Goal: Task Accomplishment & Management: Manage account settings

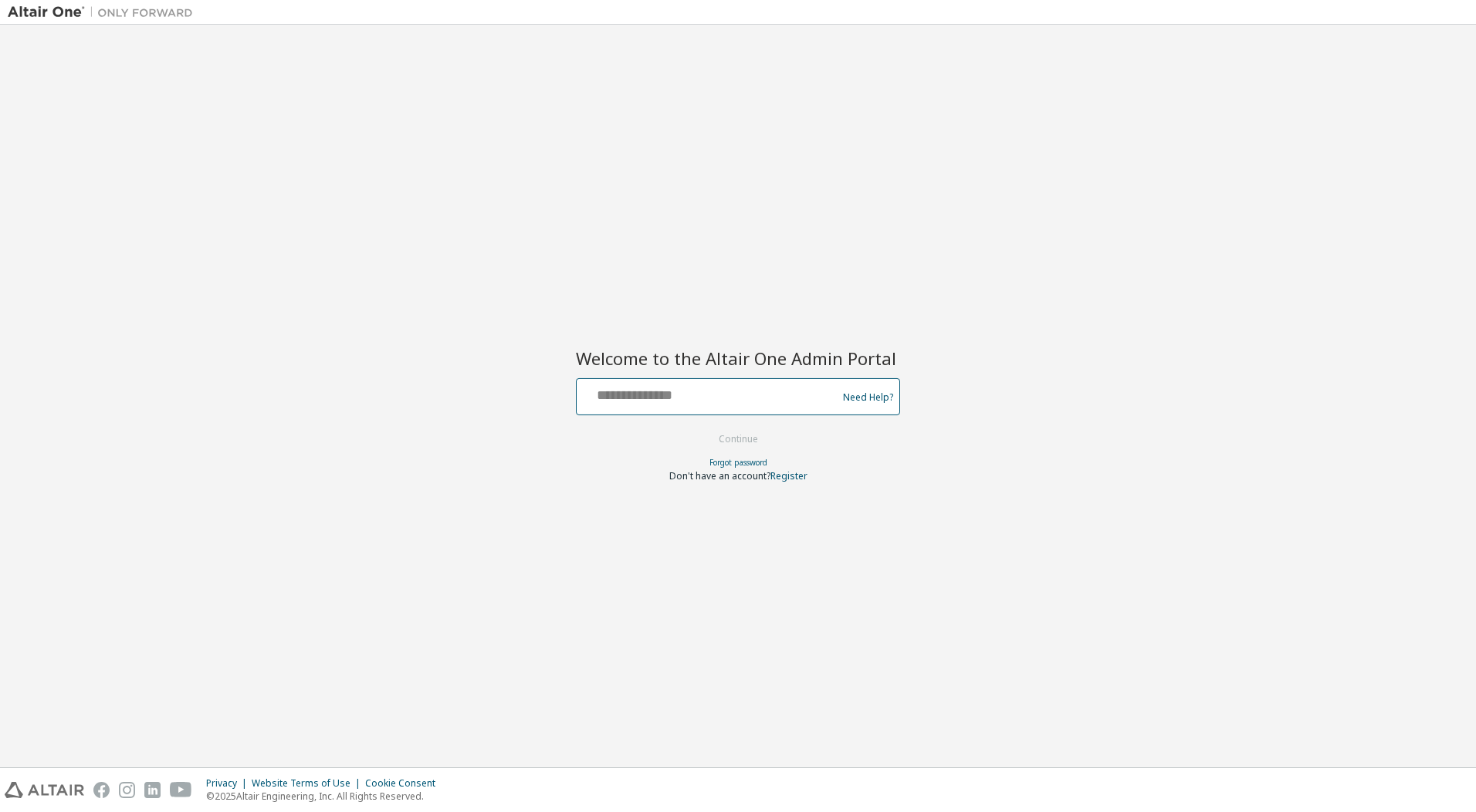
click at [673, 391] on input "text" at bounding box center [709, 393] width 252 height 22
type input "**********"
click at [709, 437] on button "Continue" at bounding box center [738, 440] width 71 height 23
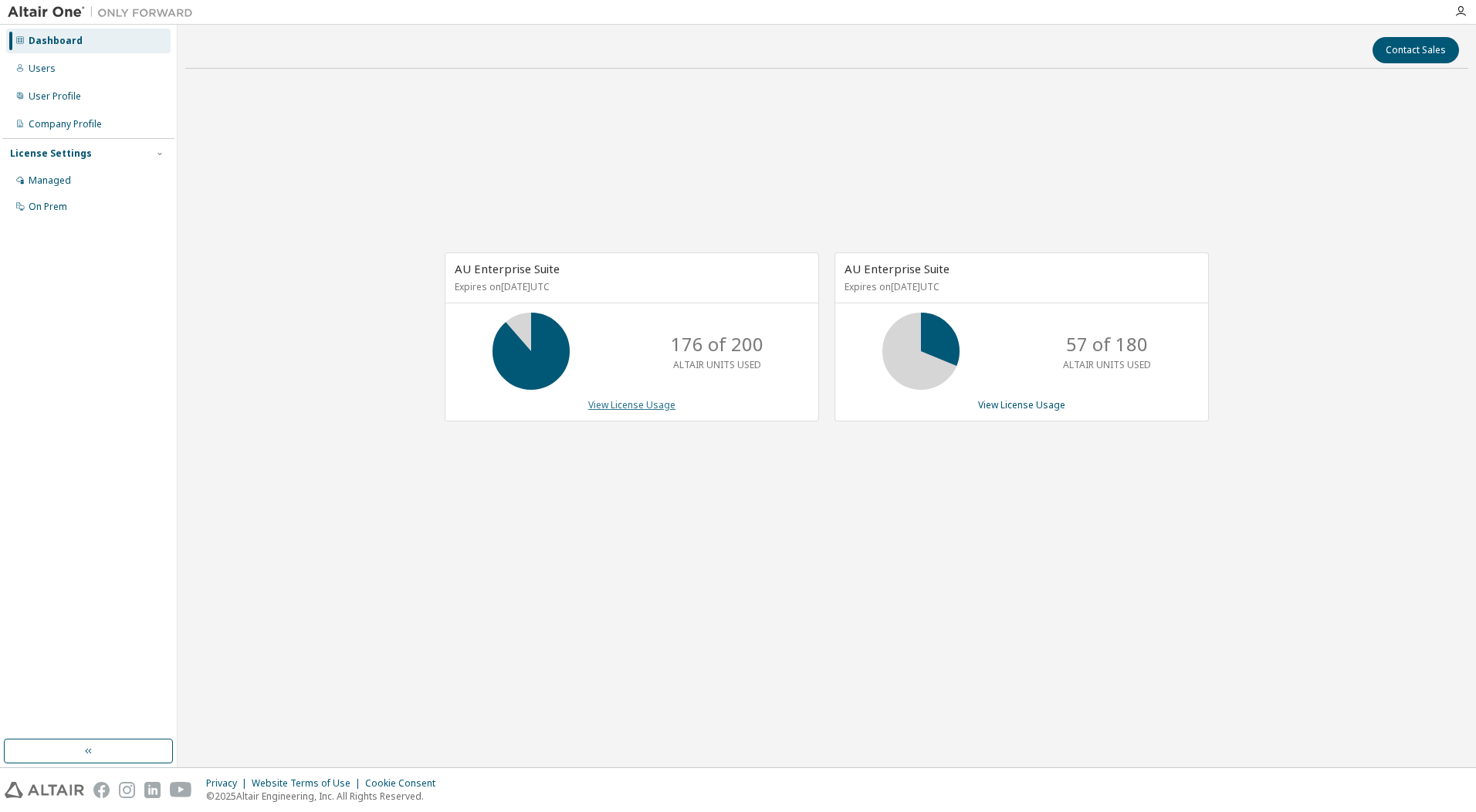
click at [625, 406] on link "View License Usage" at bounding box center [631, 405] width 87 height 13
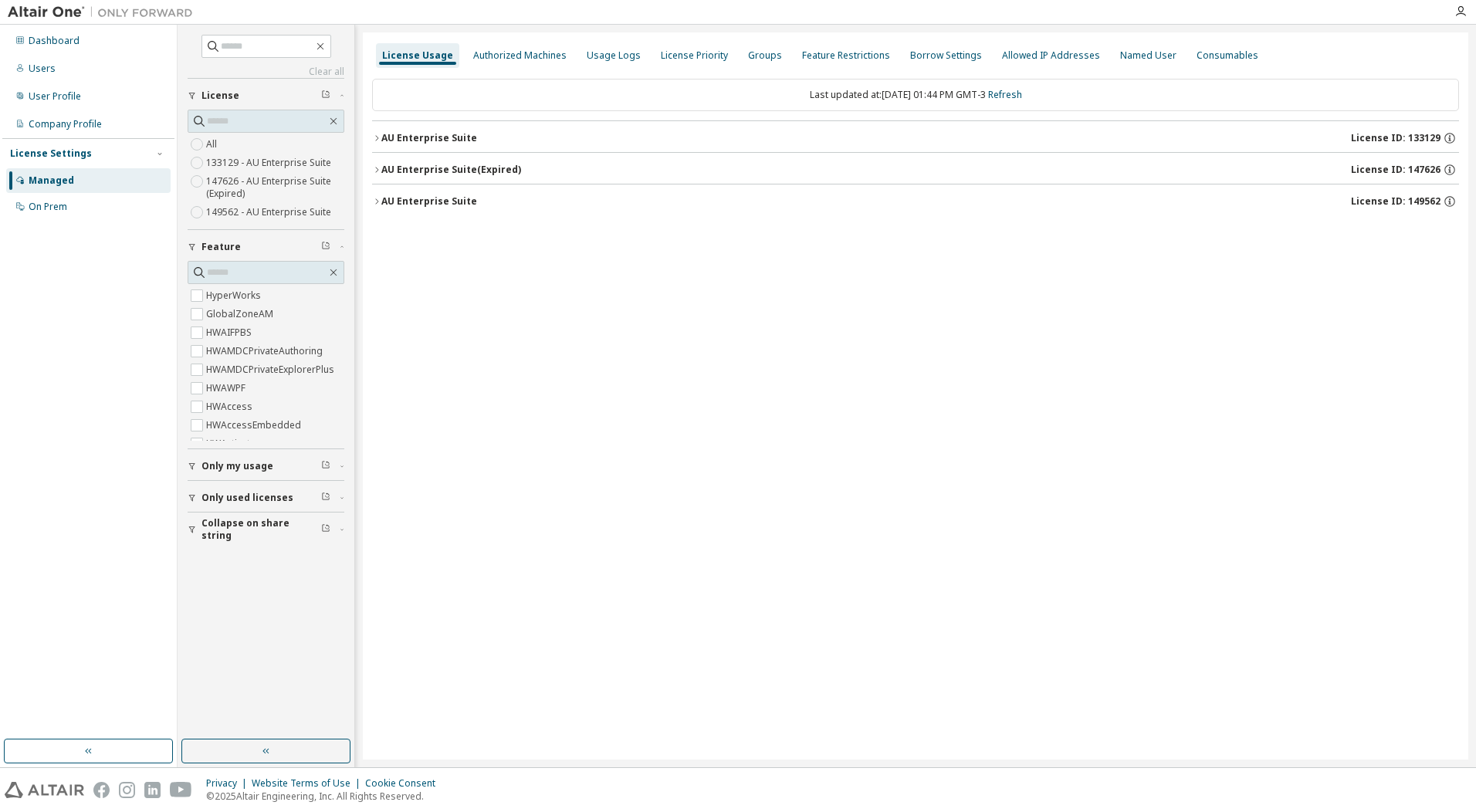
click at [249, 497] on span "Only used licenses" at bounding box center [247, 497] width 92 height 13
click at [482, 394] on div "License Usage Authorized Machines Usage Logs License Priority Groups Feature Re…" at bounding box center [915, 396] width 1106 height 727
